Goal: Find specific page/section: Find specific page/section

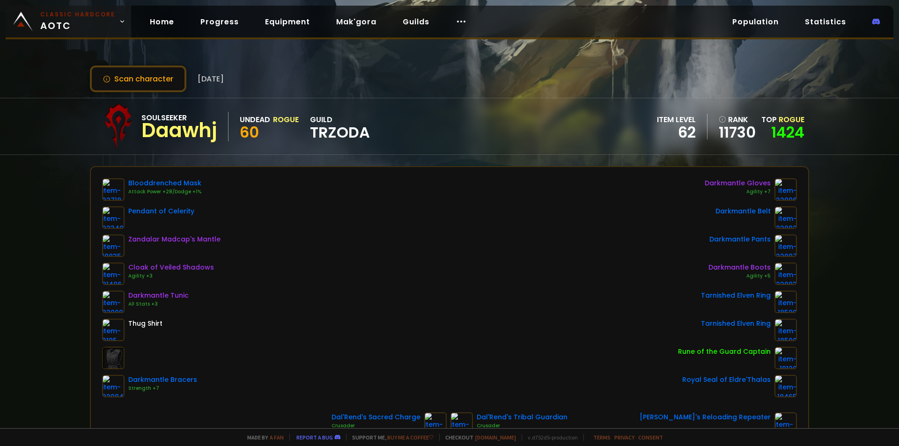
click at [53, 25] on span "Classic Hardcore AOTC" at bounding box center [77, 21] width 75 height 22
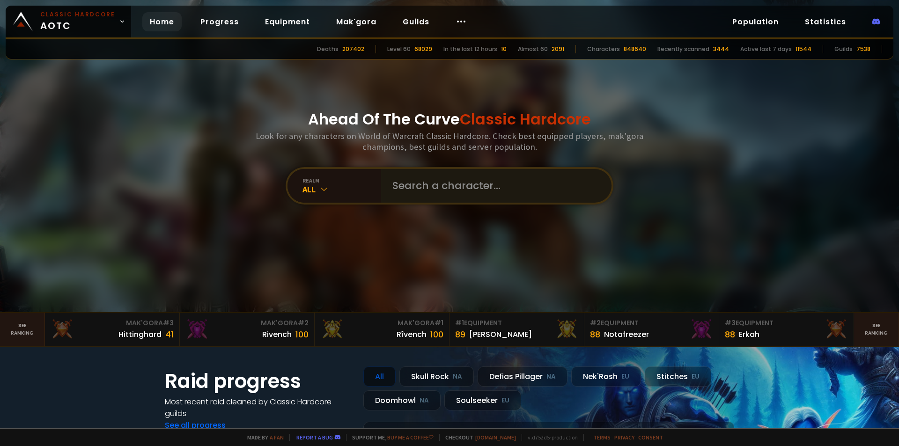
drag, startPoint x: 374, startPoint y: 183, endPoint x: 385, endPoint y: 181, distance: 11.3
click at [373, 182] on div "realm" at bounding box center [342, 180] width 79 height 7
click at [398, 183] on input "text" at bounding box center [494, 186] width 214 height 34
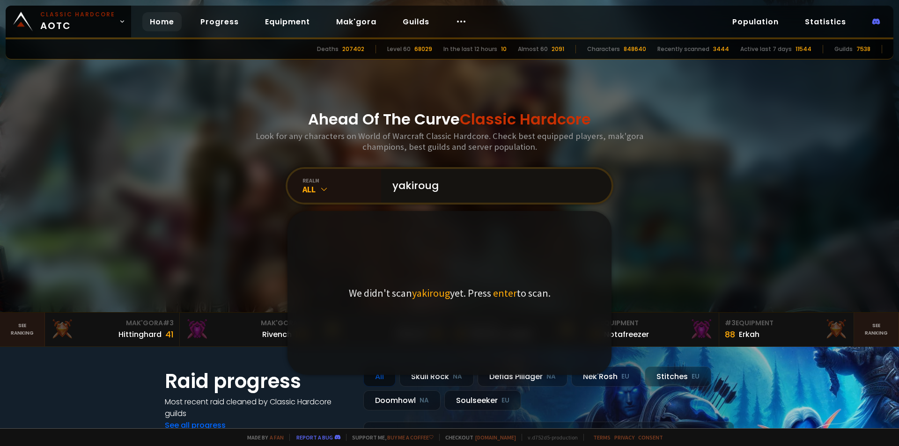
type input "yakirouge"
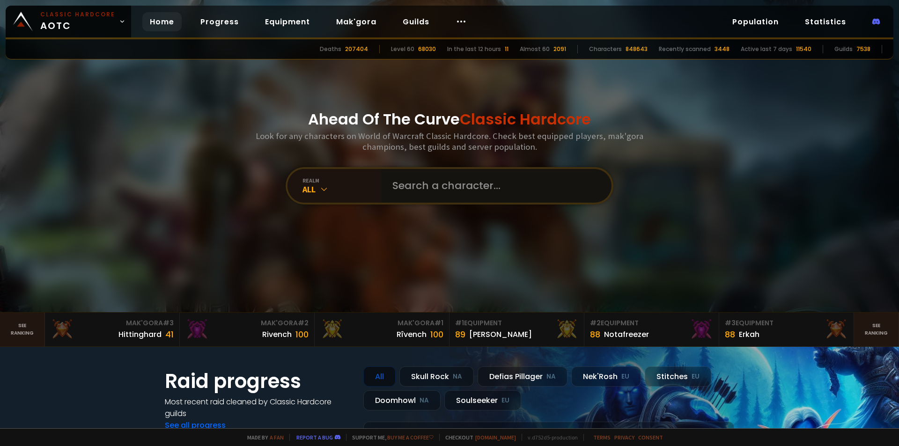
click at [464, 182] on input "text" at bounding box center [494, 186] width 214 height 34
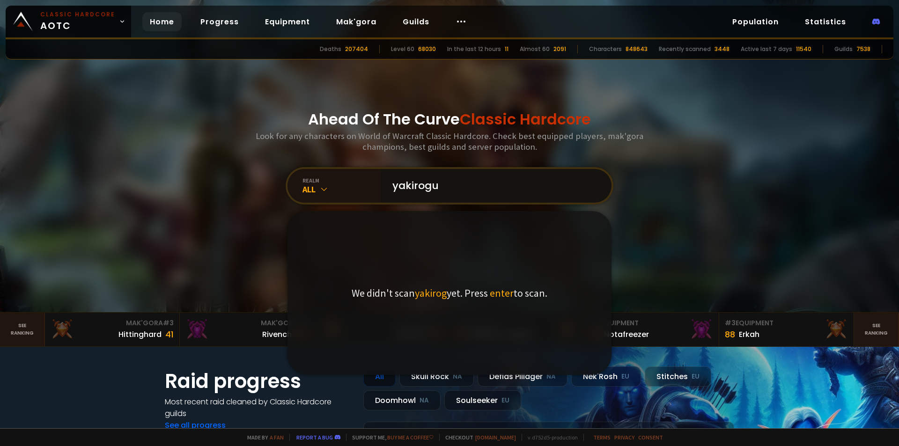
type input "yakirogue"
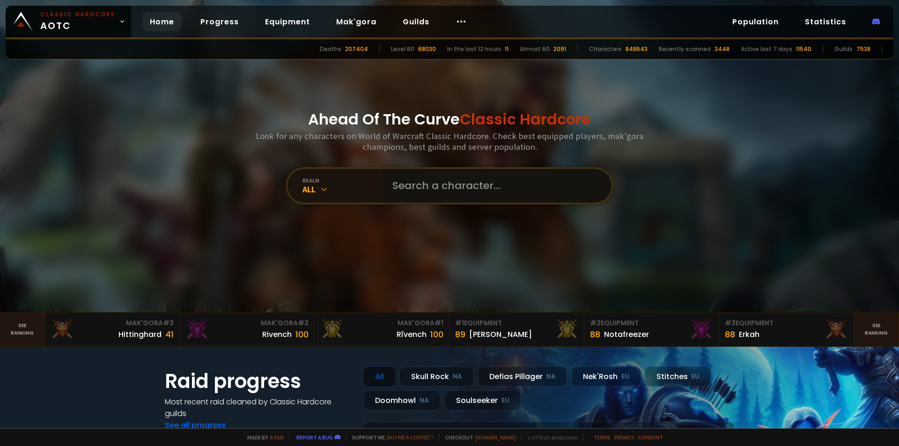
click at [445, 193] on input "text" at bounding box center [494, 186] width 214 height 34
type input "r"
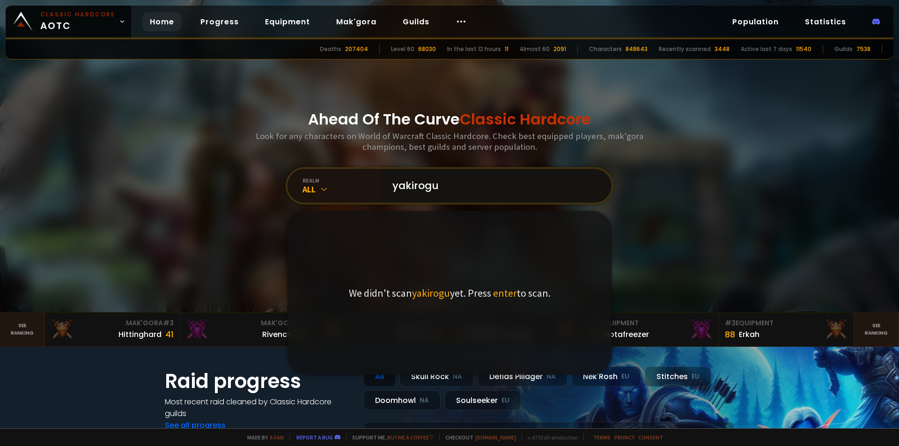
type input "yakirogue"
